Goal: Information Seeking & Learning: Learn about a topic

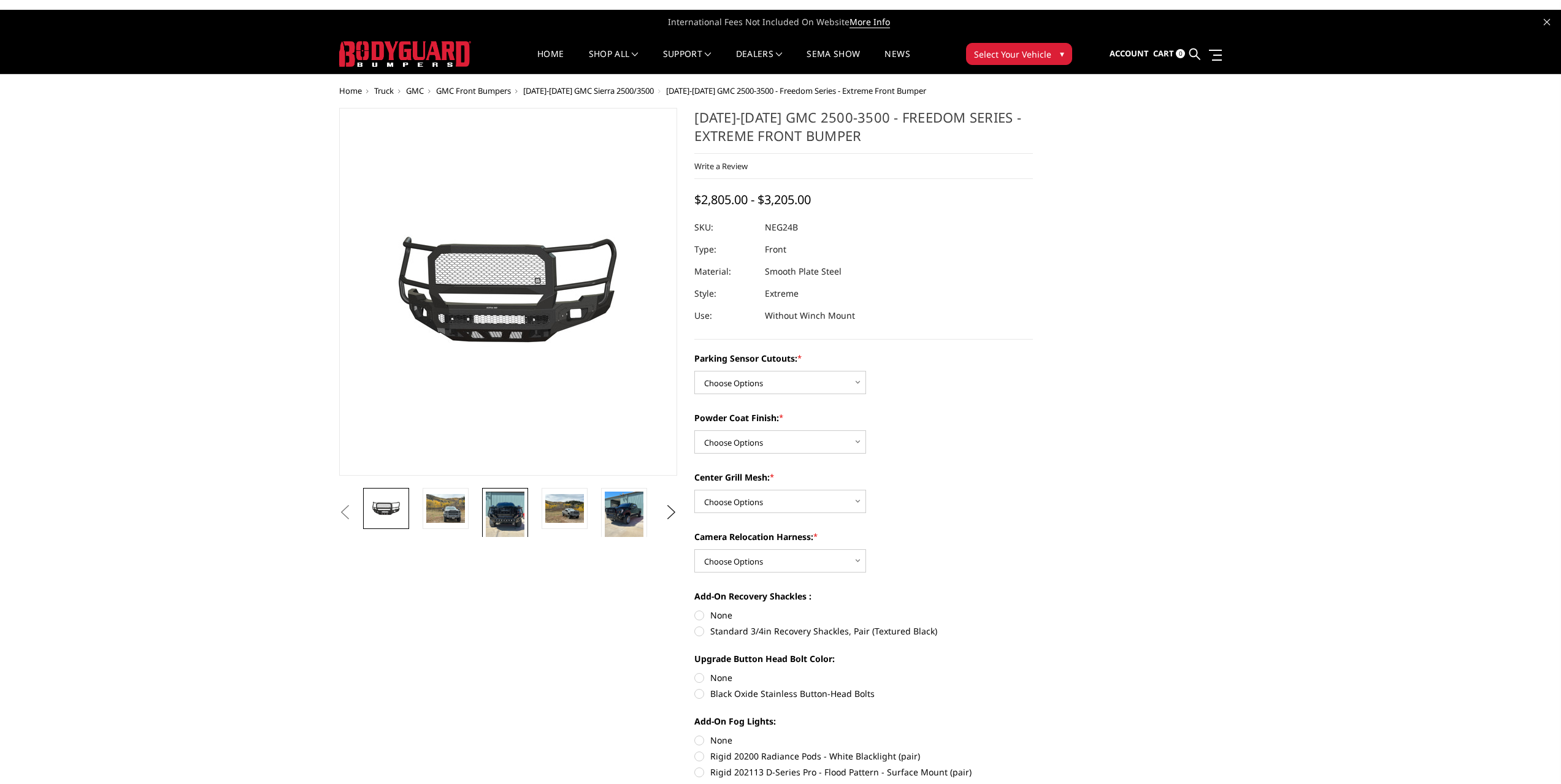
click at [513, 510] on img at bounding box center [505, 517] width 39 height 52
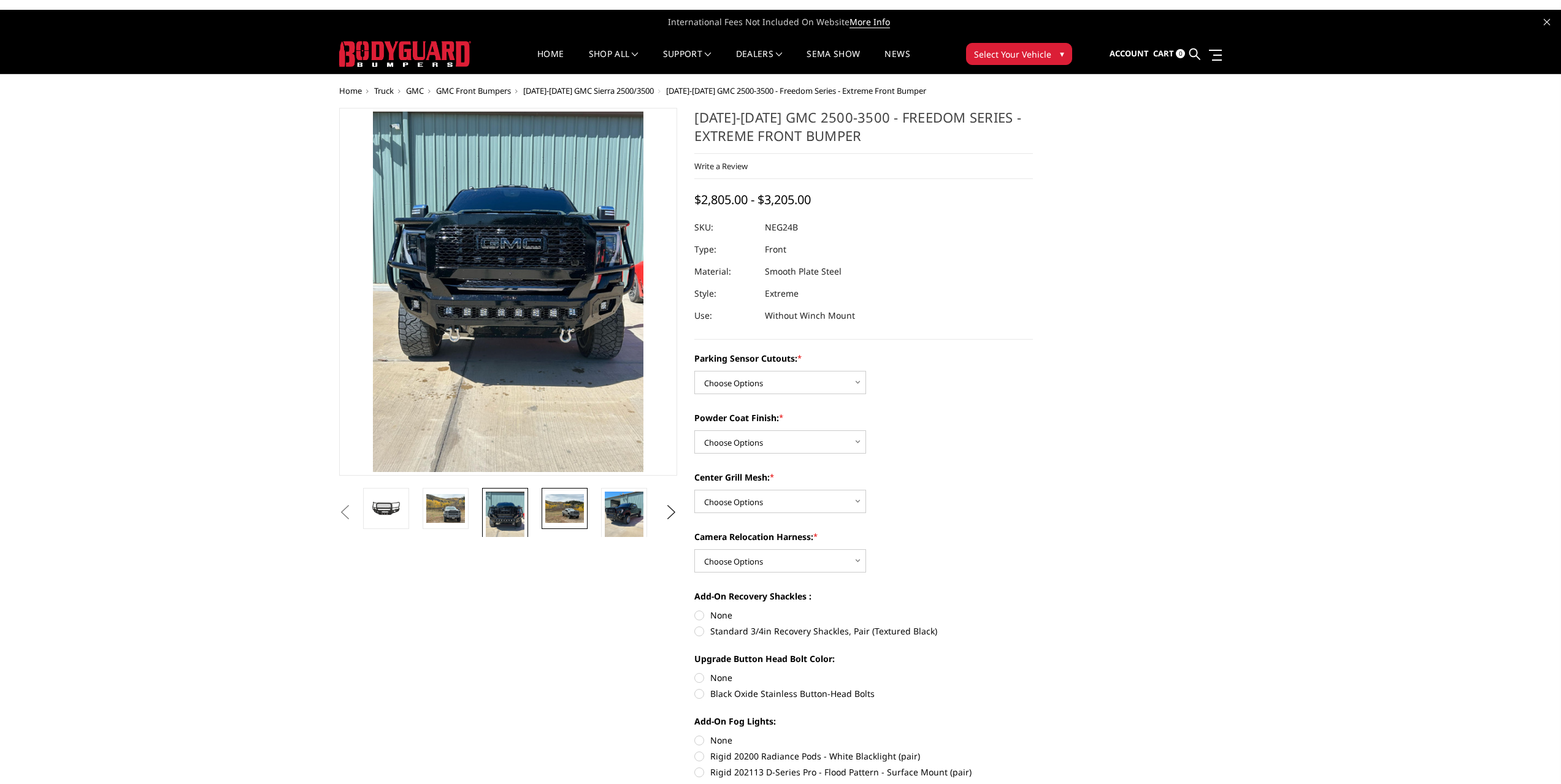
click at [565, 519] on img at bounding box center [564, 509] width 39 height 29
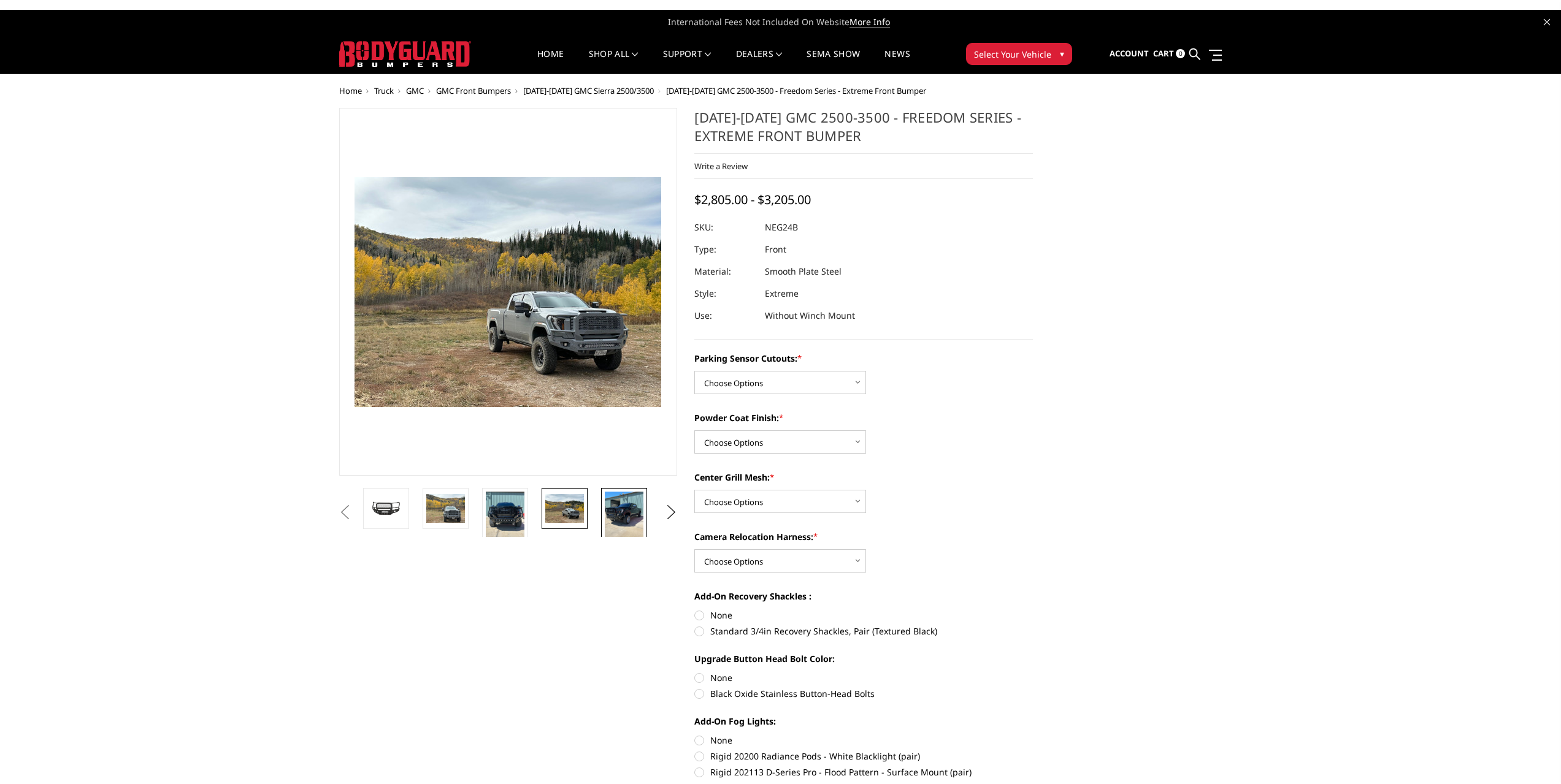
click at [621, 519] on img at bounding box center [624, 517] width 39 height 52
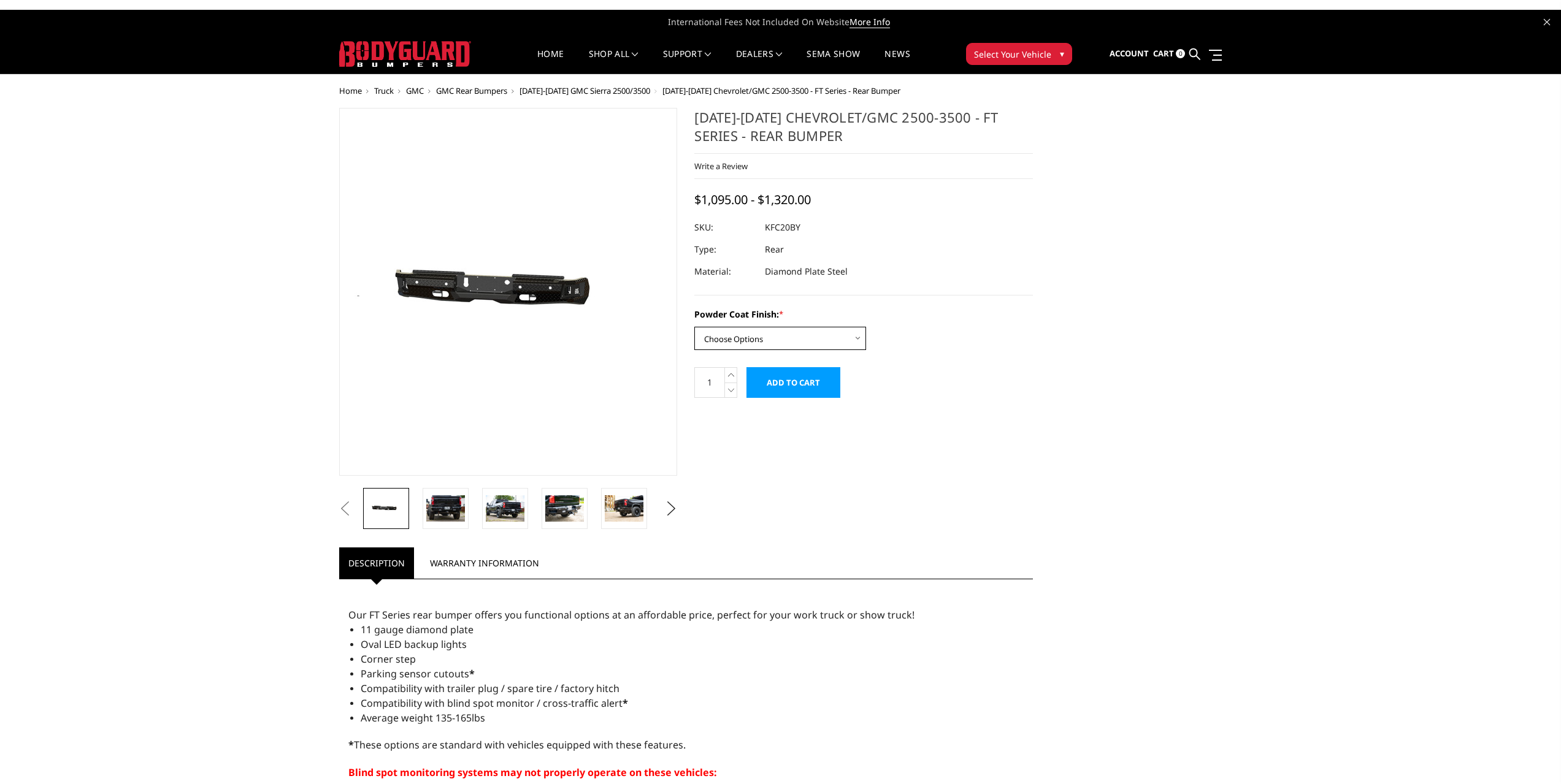
click at [733, 333] on select "Choose Options Bare Metal Gloss Black Powder Coat Textured Black Powder Coat" at bounding box center [780, 338] width 171 height 23
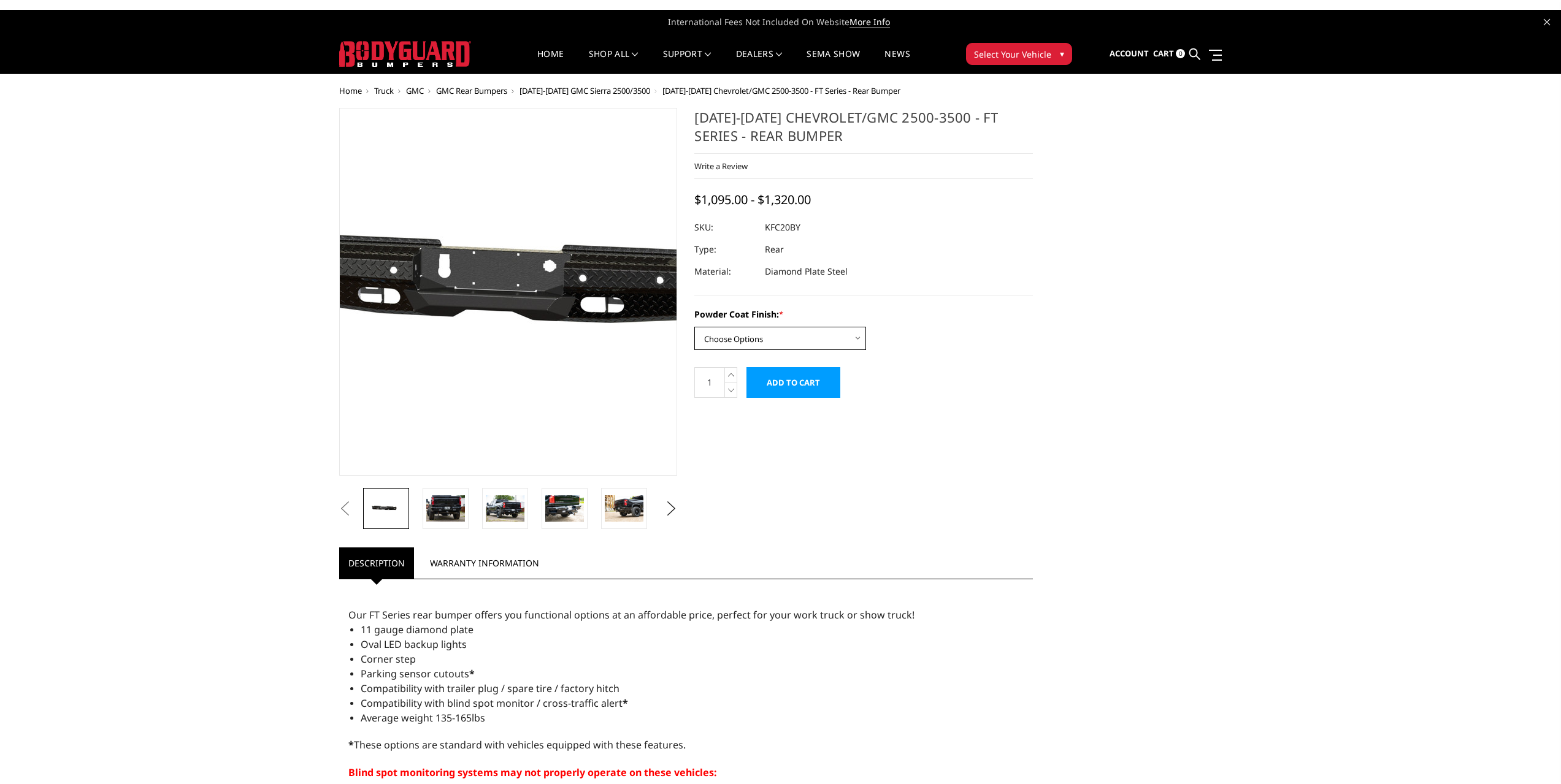
select select "3418"
click at [694, 327] on select "Choose Options Bare Metal Gloss Black Powder Coat Textured Black Powder Coat" at bounding box center [780, 338] width 171 height 23
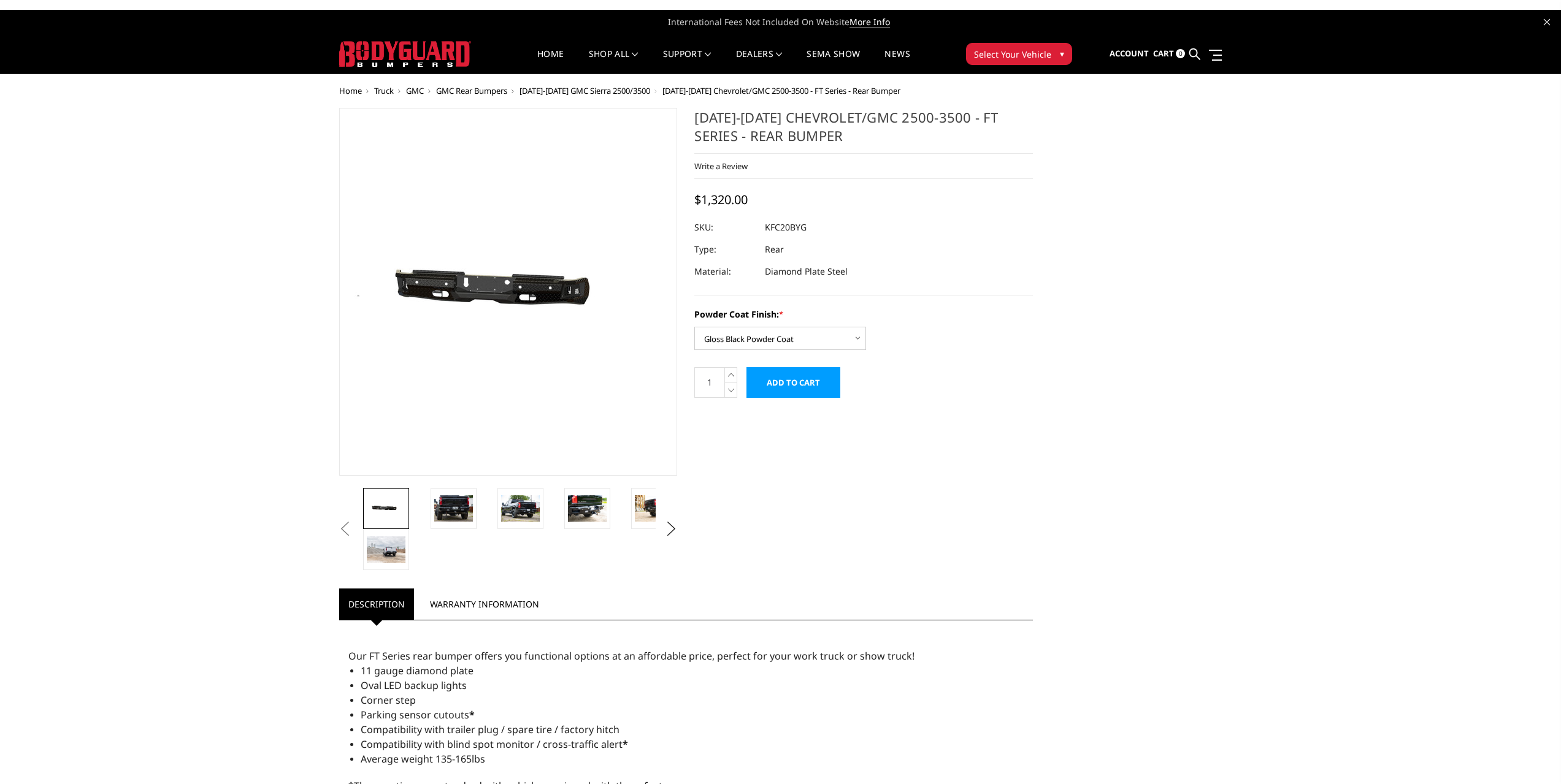
click at [616, 92] on span "[DATE]-[DATE] GMC Sierra 2500/3500" at bounding box center [584, 90] width 131 height 11
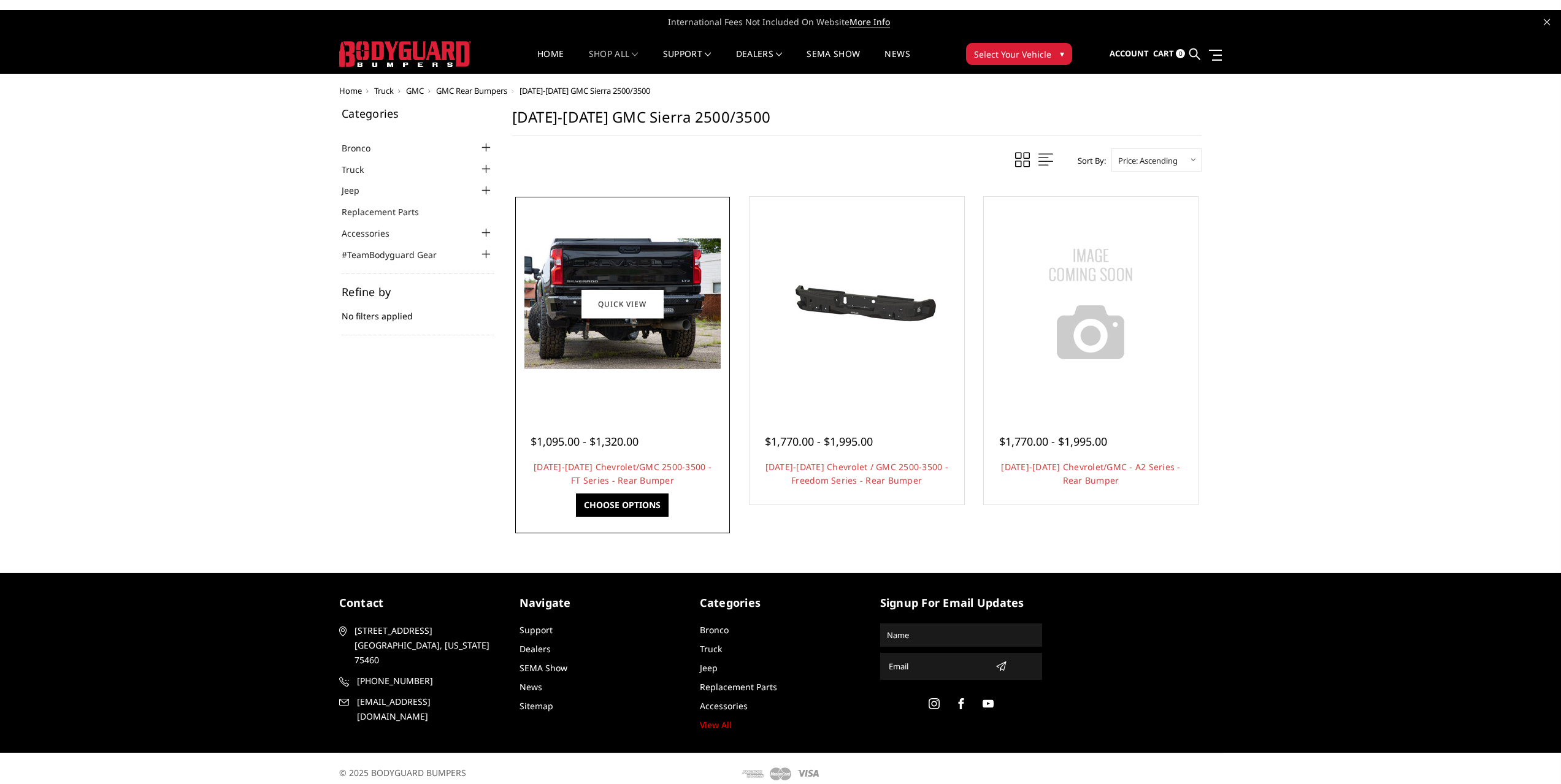
click at [546, 320] on img at bounding box center [622, 303] width 196 height 131
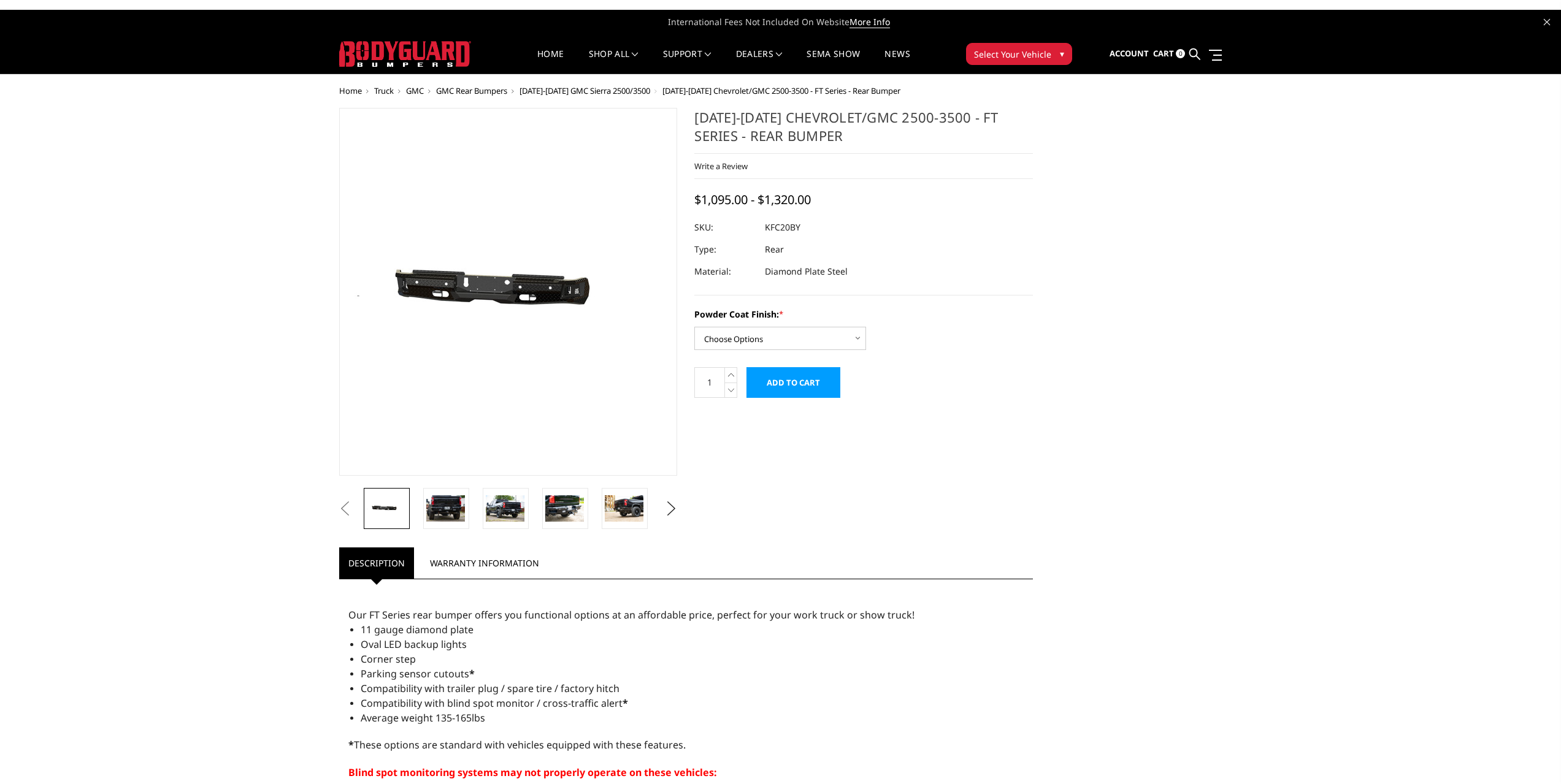
click at [525, 295] on img at bounding box center [487, 292] width 785 height 373
